Goal: Task Accomplishment & Management: Manage account settings

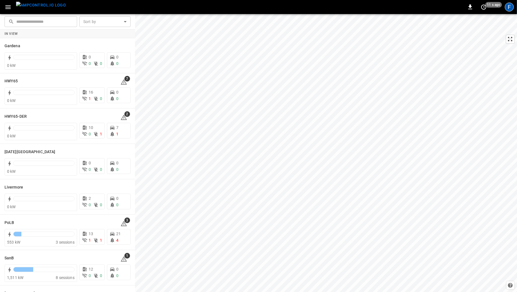
click at [508, 11] on div "F" at bounding box center [509, 7] width 9 height 9
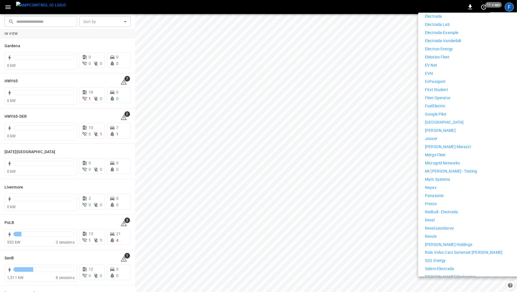
scroll to position [338, 0]
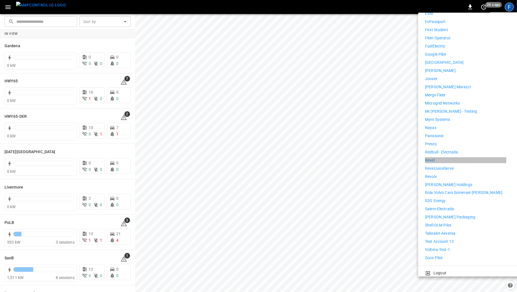
click at [434, 157] on li "Revel" at bounding box center [476, 160] width 103 height 6
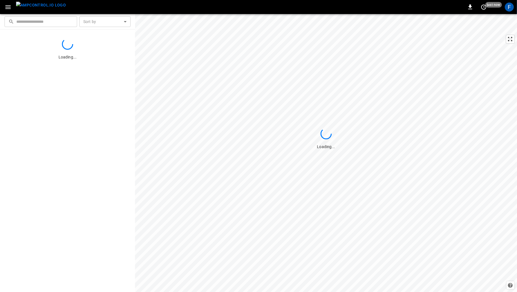
click at [6, 7] on icon "button" at bounding box center [7, 7] width 5 height 4
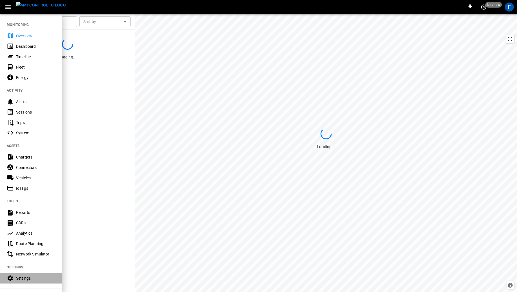
click at [17, 278] on div "Settings" at bounding box center [35, 279] width 39 height 6
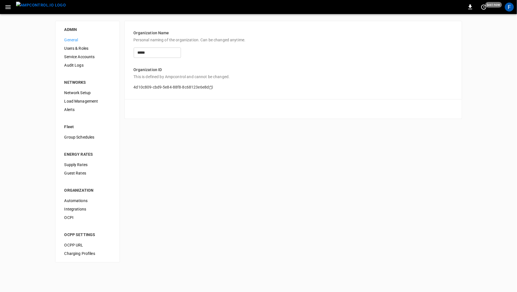
click at [84, 45] on div "Users & Roles" at bounding box center [87, 48] width 55 height 8
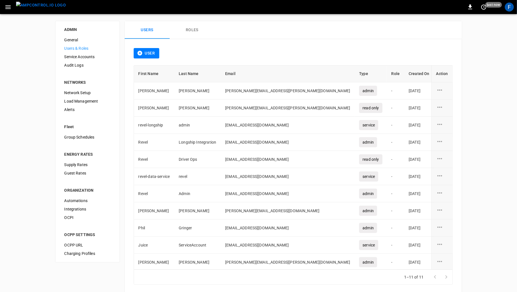
click at [77, 58] on span "Service Accounts" at bounding box center [87, 57] width 46 height 6
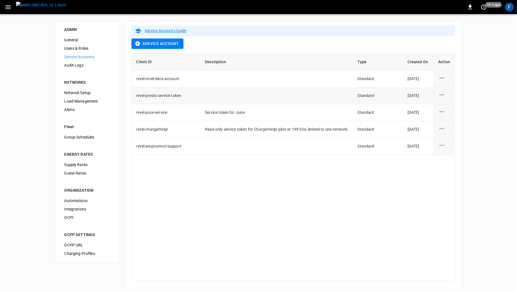
click at [441, 95] on icon "service account action options" at bounding box center [441, 94] width 7 height 7
click at [447, 97] on li "Edit" at bounding box center [458, 97] width 41 height 9
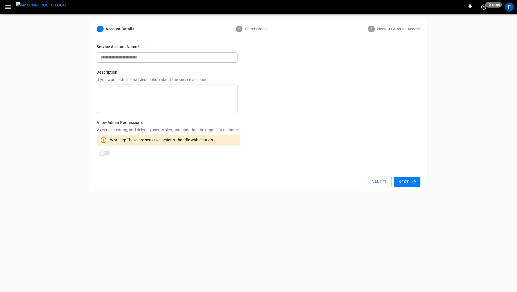
click at [407, 182] on button "Next" at bounding box center [407, 182] width 26 height 10
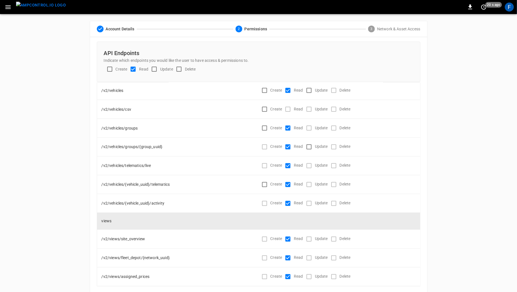
scroll to position [27, 0]
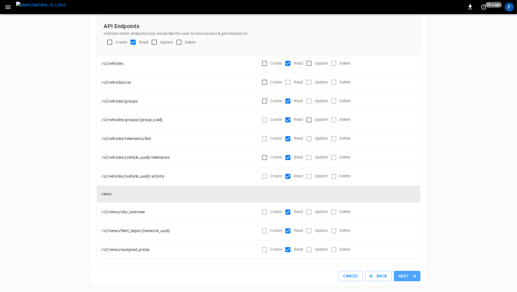
click at [406, 278] on button "Next" at bounding box center [407, 276] width 26 height 10
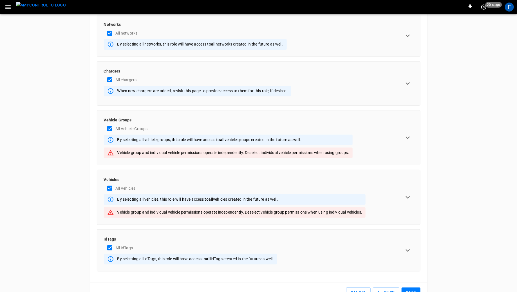
scroll to position [43, 0]
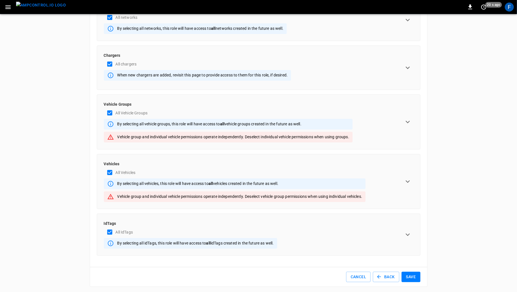
click at [411, 275] on button "Save" at bounding box center [410, 277] width 19 height 10
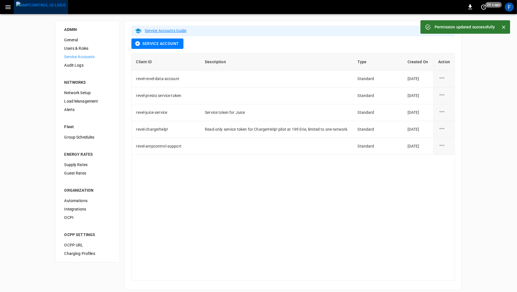
click at [45, 6] on img "menu" at bounding box center [41, 5] width 50 height 7
